Goal: Navigation & Orientation: Go to known website

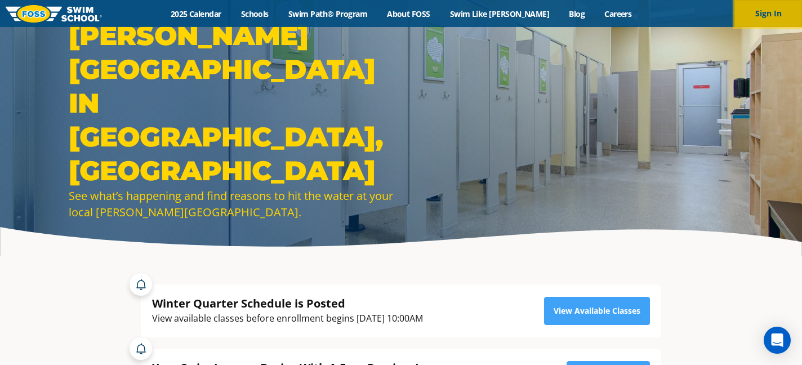
click at [780, 7] on button "Sign In" at bounding box center [768, 13] width 68 height 27
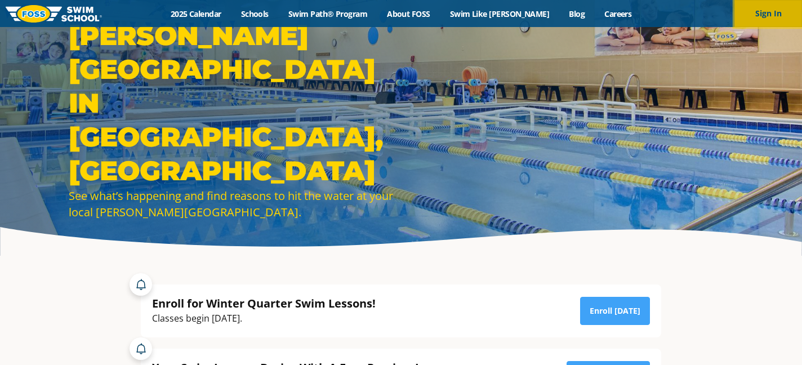
click at [765, 16] on button "Sign In" at bounding box center [768, 13] width 68 height 27
